Goal: Information Seeking & Learning: Learn about a topic

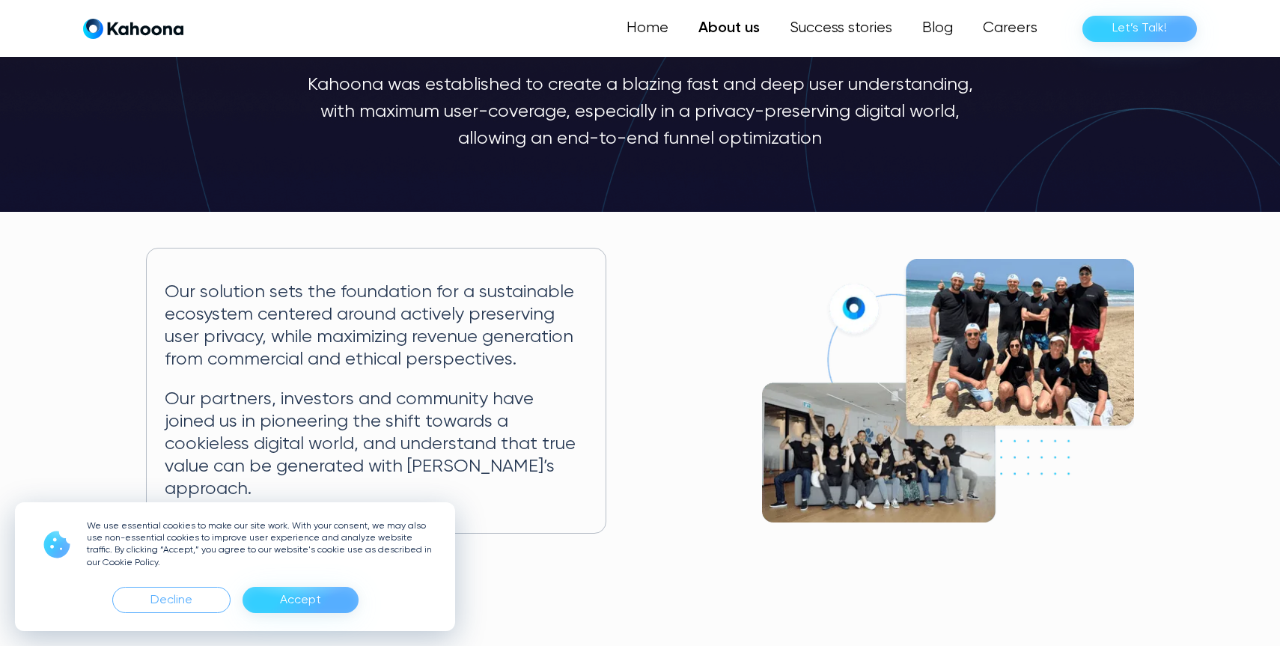
click at [315, 594] on div "Accept" at bounding box center [300, 600] width 41 height 24
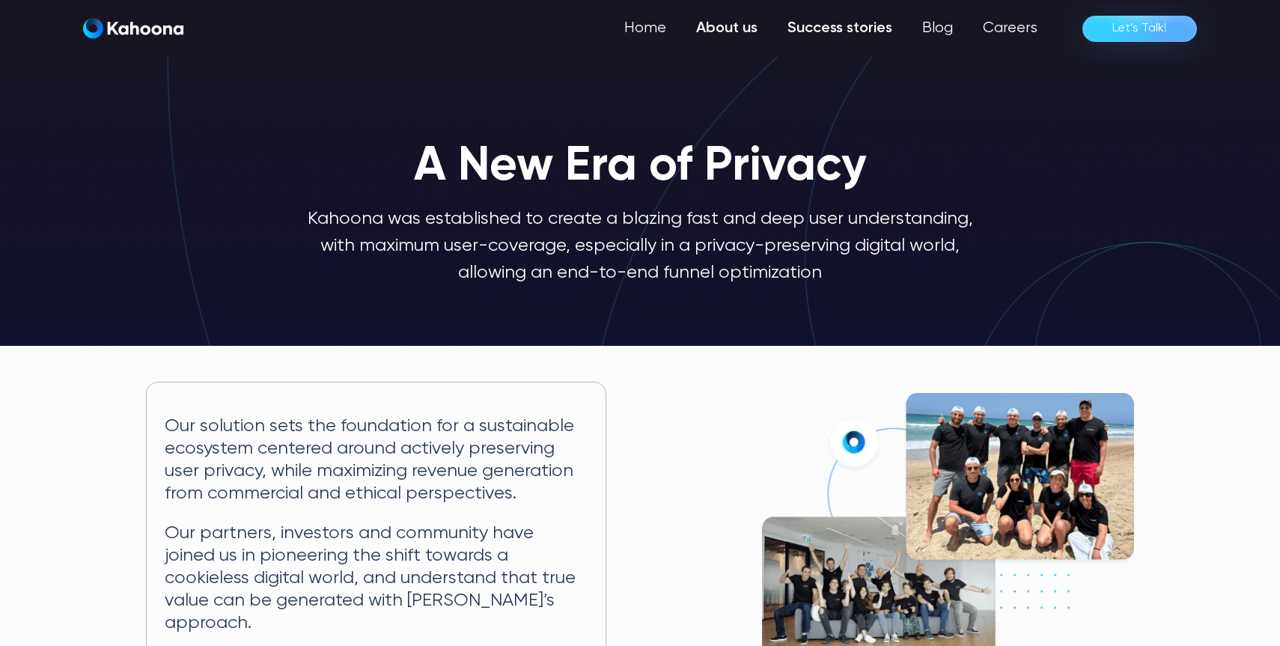
click at [808, 28] on link "Success stories" at bounding box center [839, 28] width 135 height 30
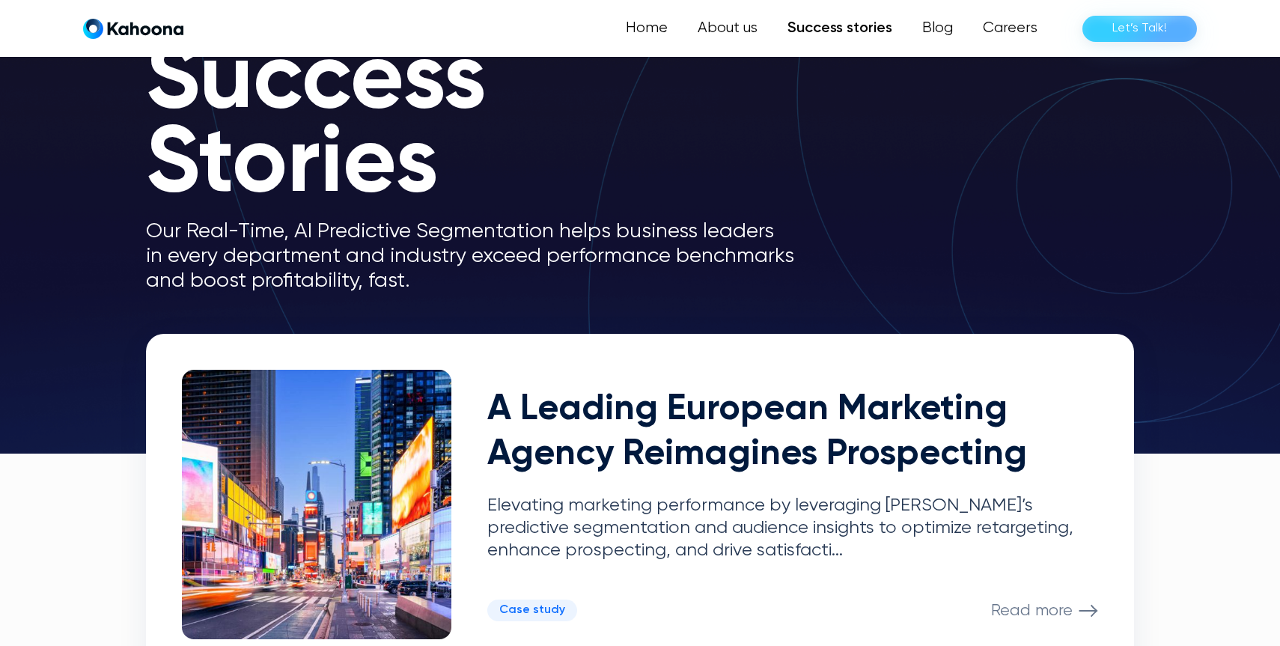
scroll to position [94, 0]
